Goal: Find specific page/section: Find specific page/section

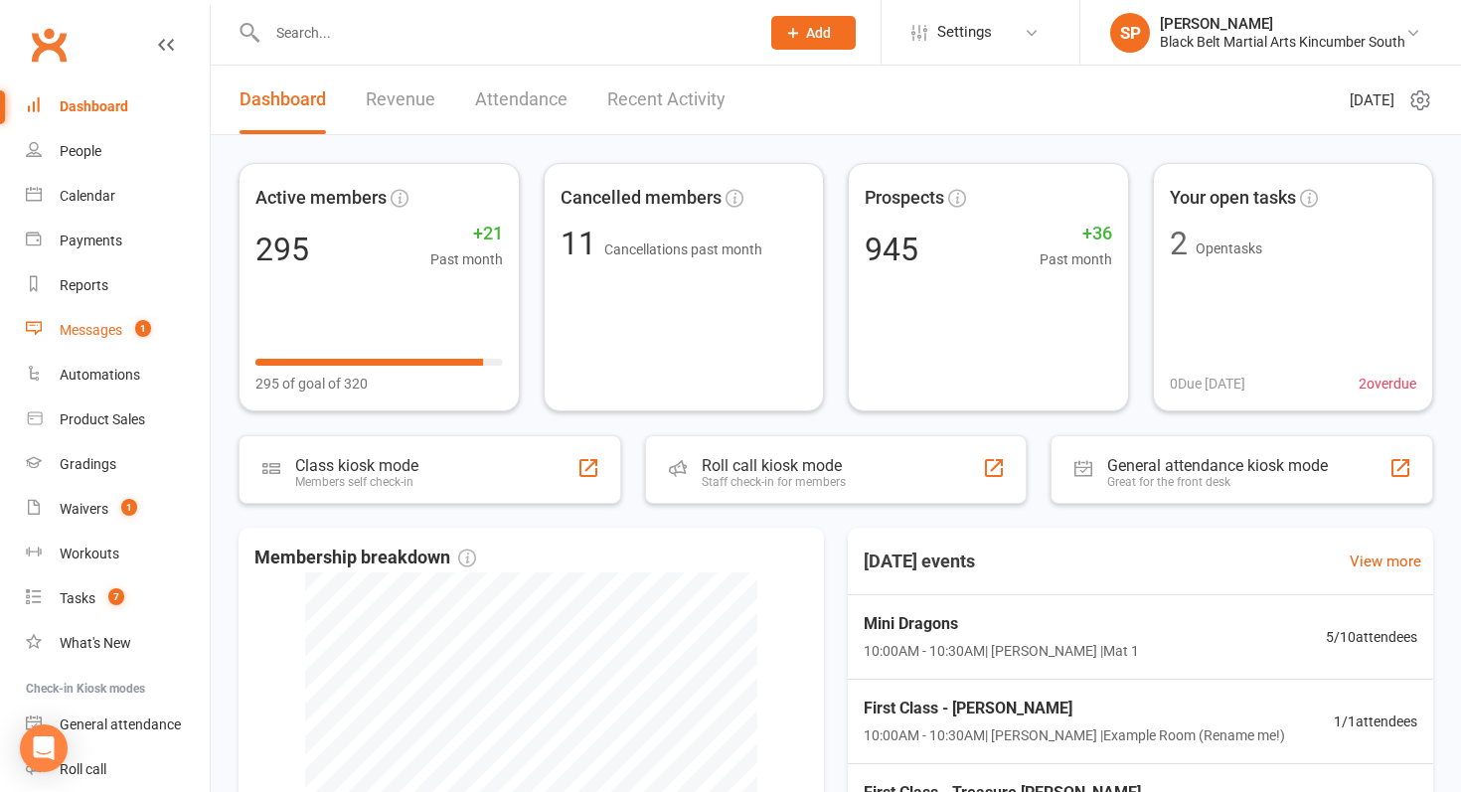
click at [110, 330] on div "Messages" at bounding box center [91, 330] width 63 height 16
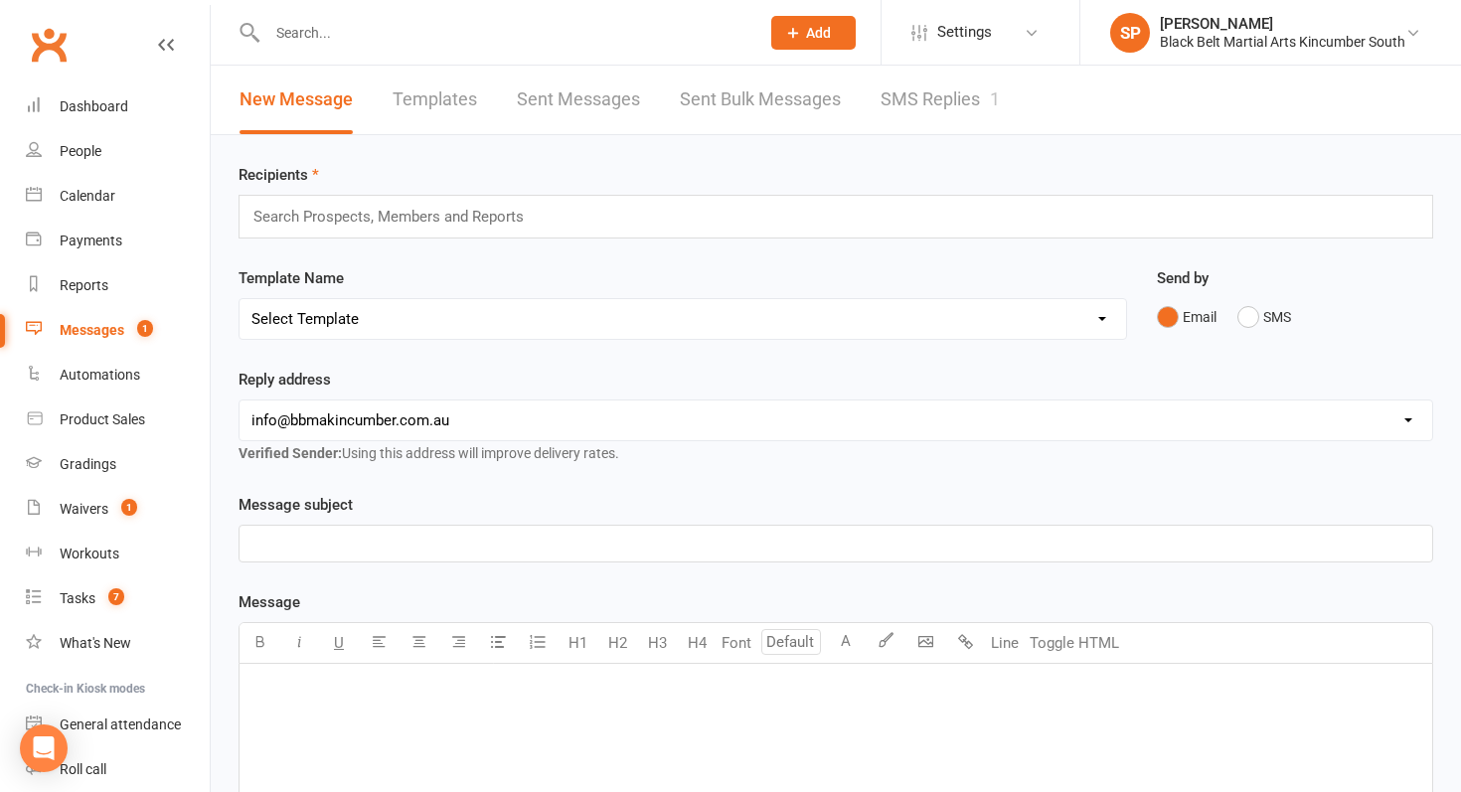
click at [959, 108] on link "SMS Replies 1" at bounding box center [940, 100] width 119 height 69
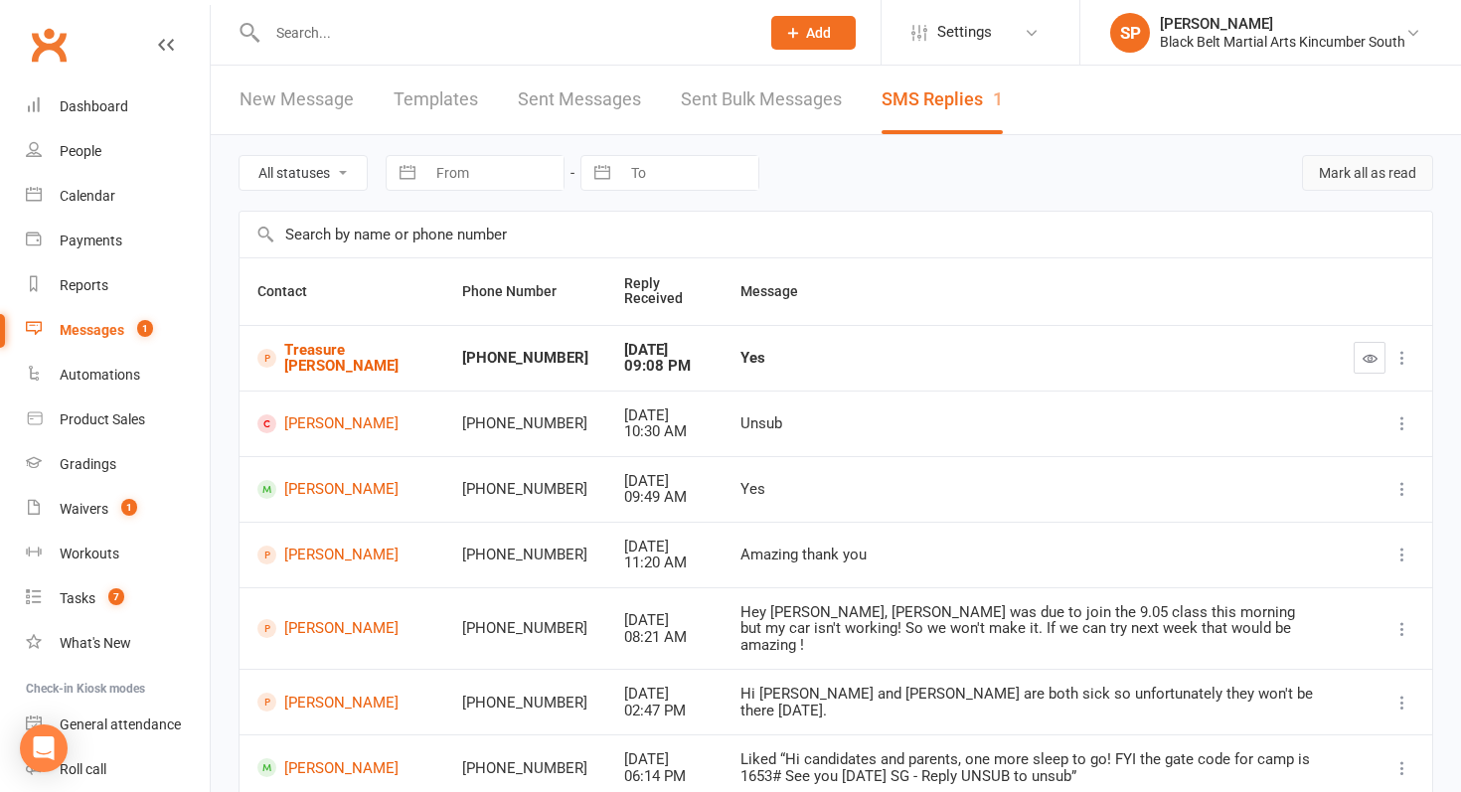
click at [1352, 171] on button "Mark all as read" at bounding box center [1367, 173] width 131 height 36
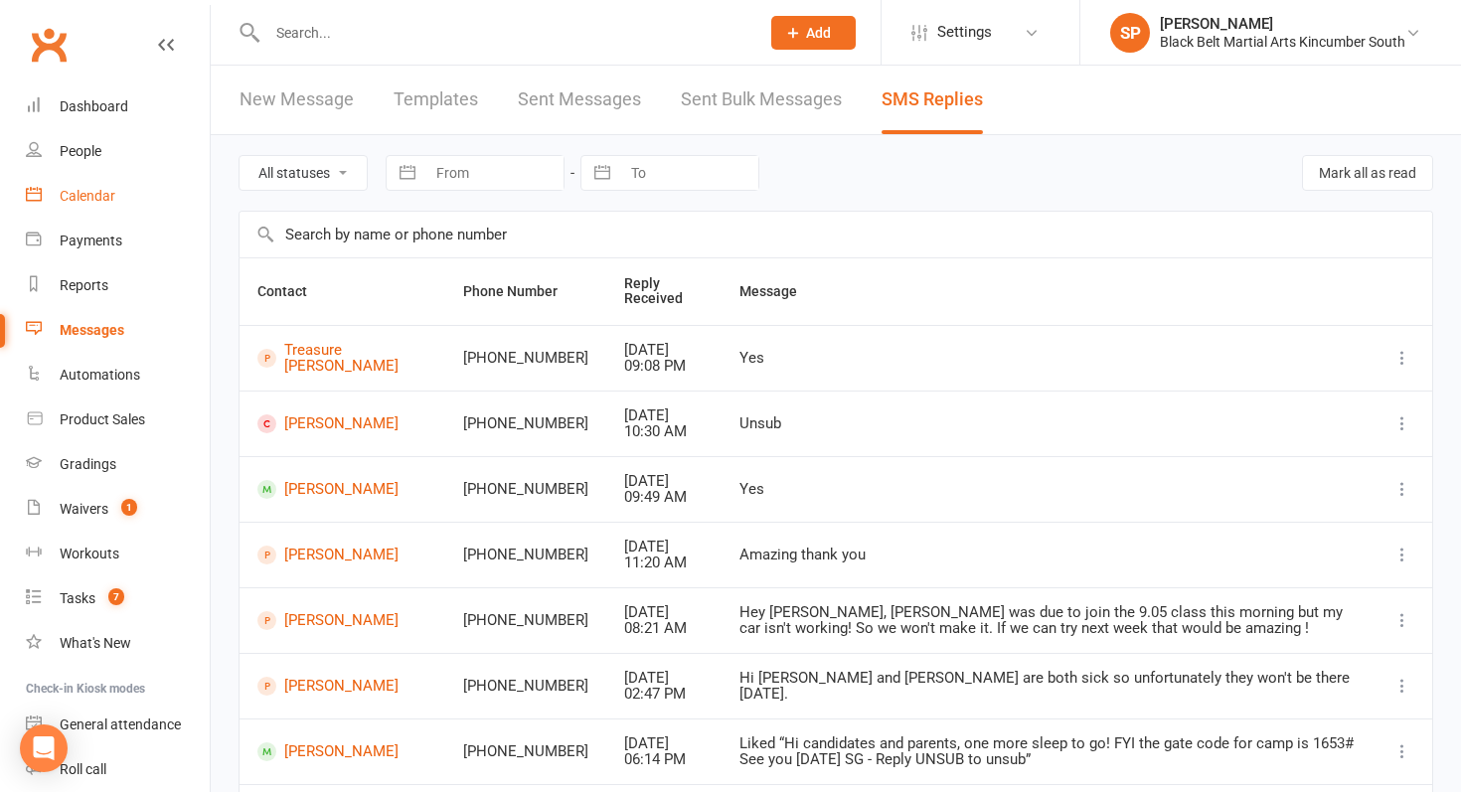
click at [86, 203] on div "Calendar" at bounding box center [88, 196] width 56 height 16
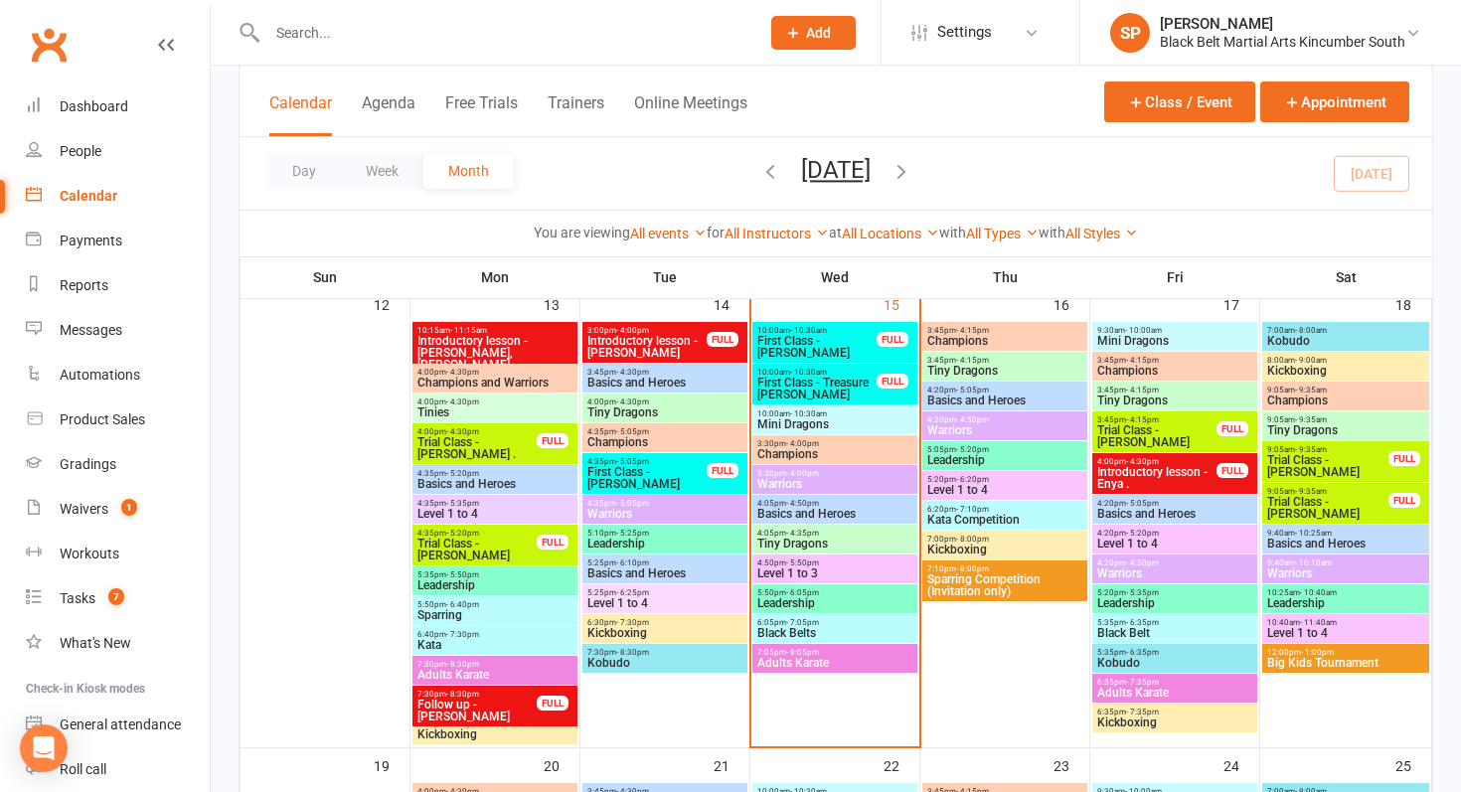
scroll to position [756, 0]
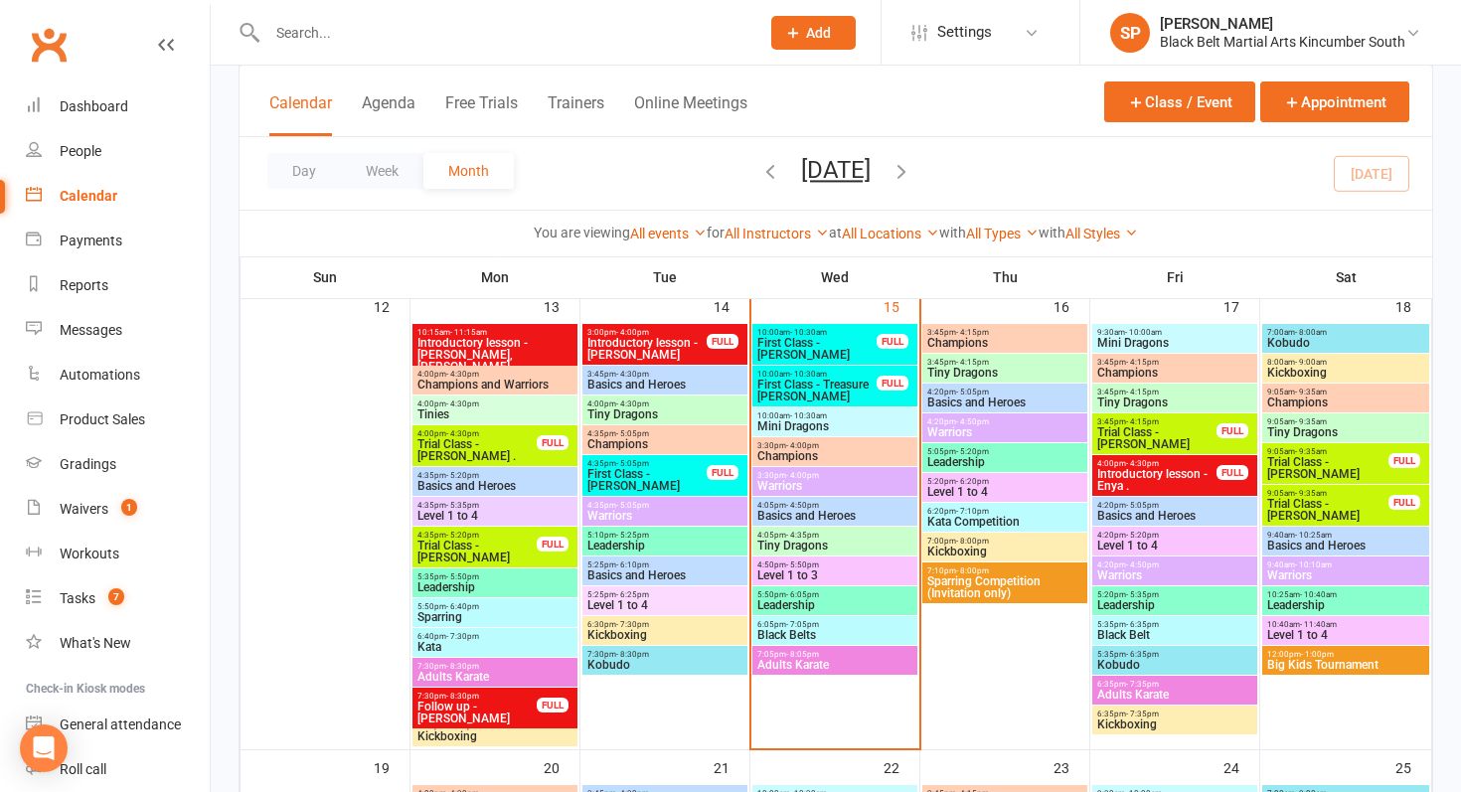
click at [792, 27] on icon at bounding box center [793, 33] width 18 height 18
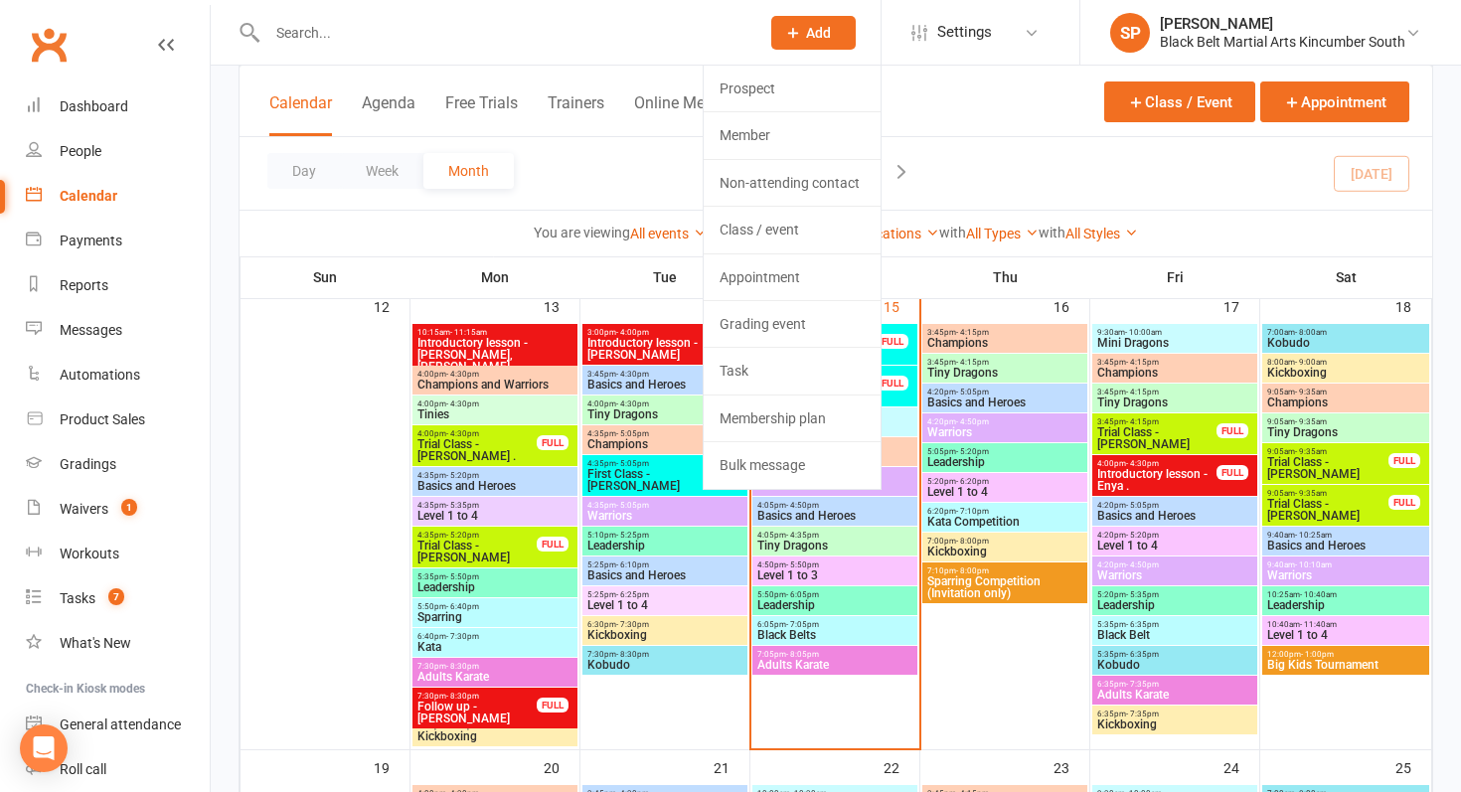
click at [679, 52] on div at bounding box center [492, 32] width 507 height 65
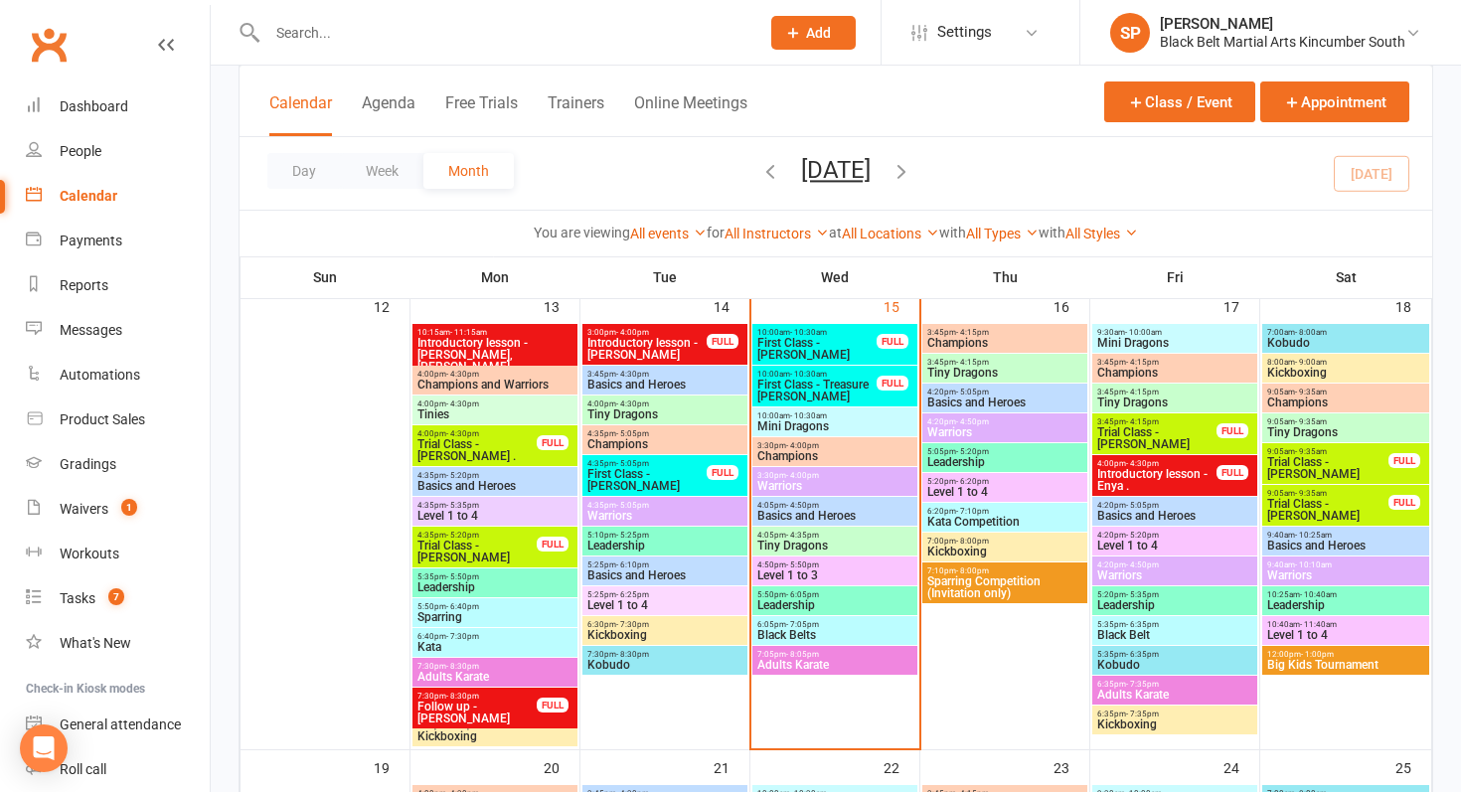
click at [809, 29] on span "Add" at bounding box center [818, 33] width 25 height 16
click at [373, 24] on input "text" at bounding box center [503, 33] width 484 height 28
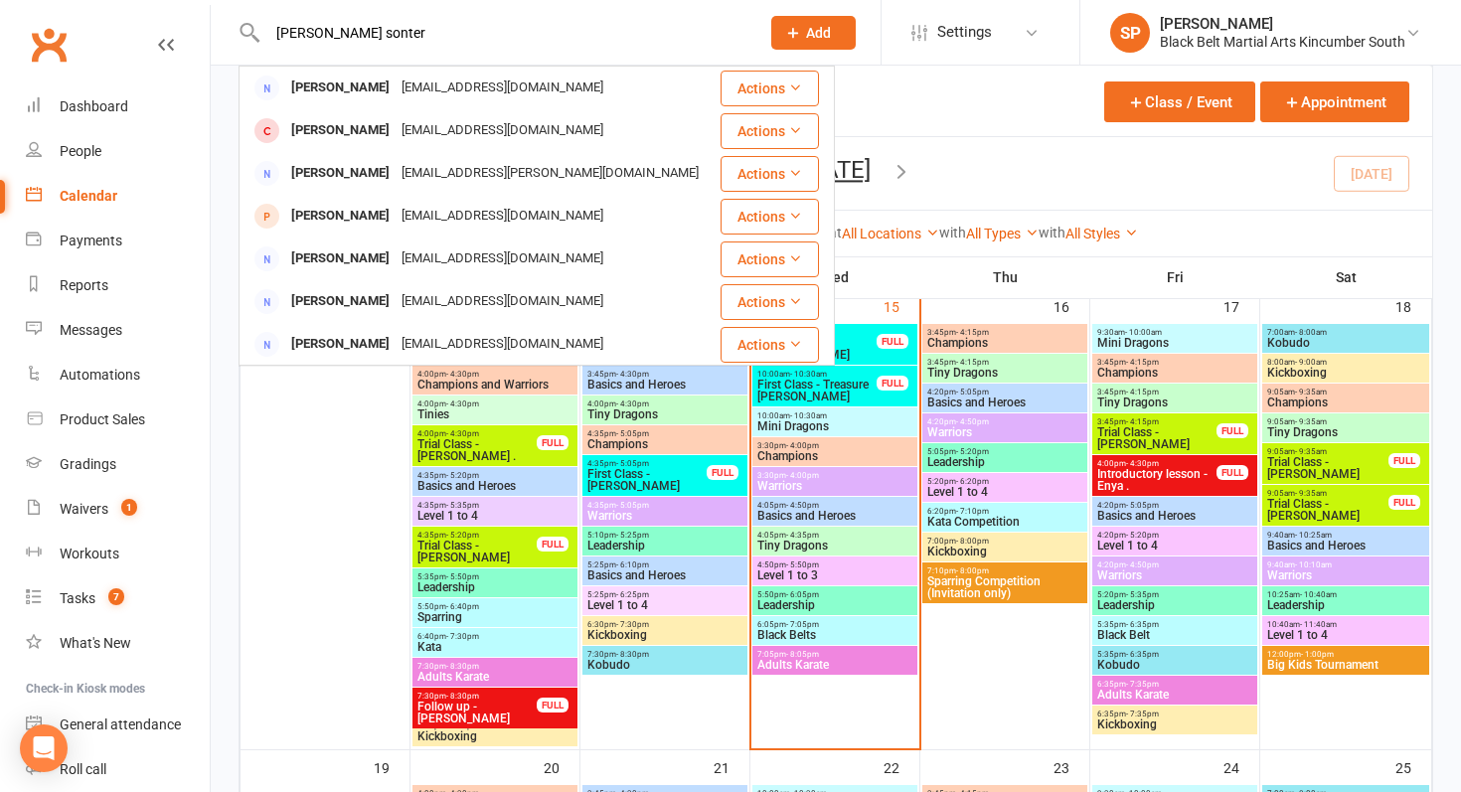
type input "[PERSON_NAME] sonter"
